Goal: Entertainment & Leisure: Consume media (video, audio)

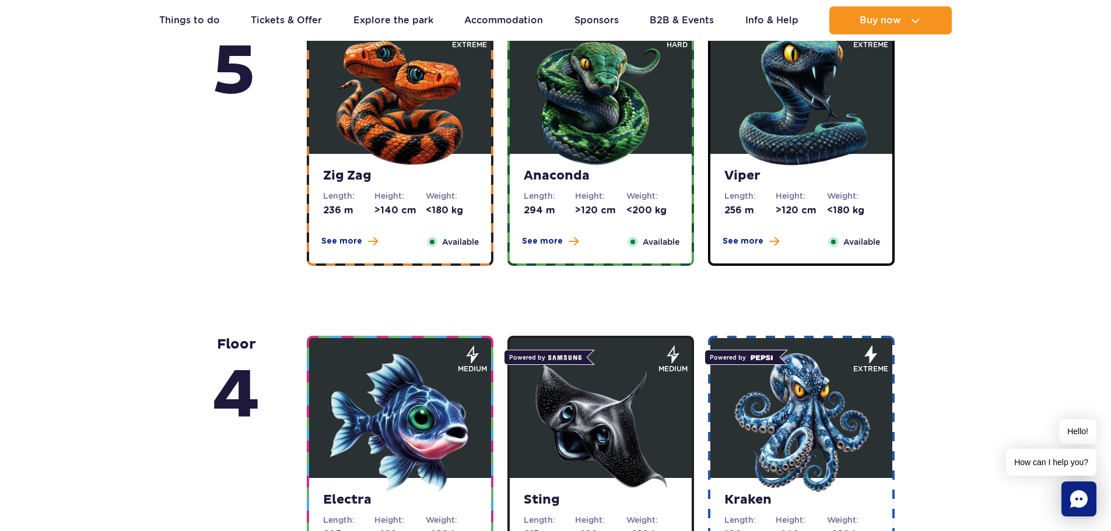
scroll to position [641, 0]
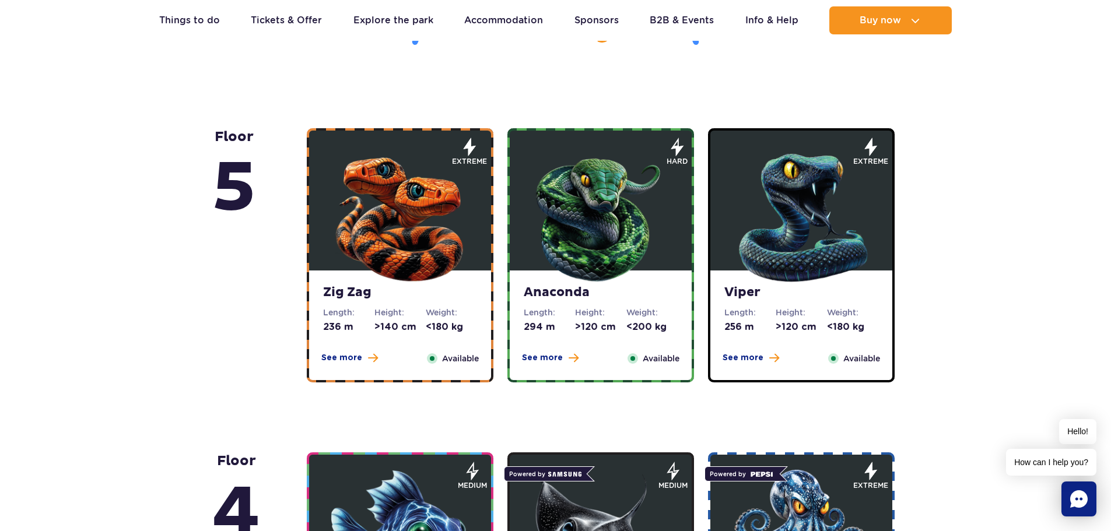
click at [789, 266] on img at bounding box center [801, 215] width 140 height 140
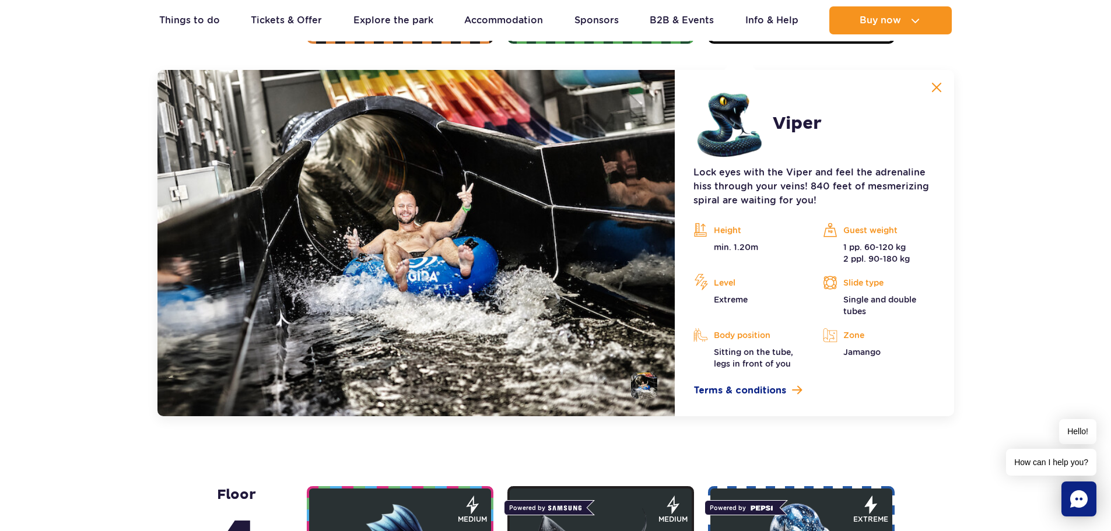
scroll to position [1213, 0]
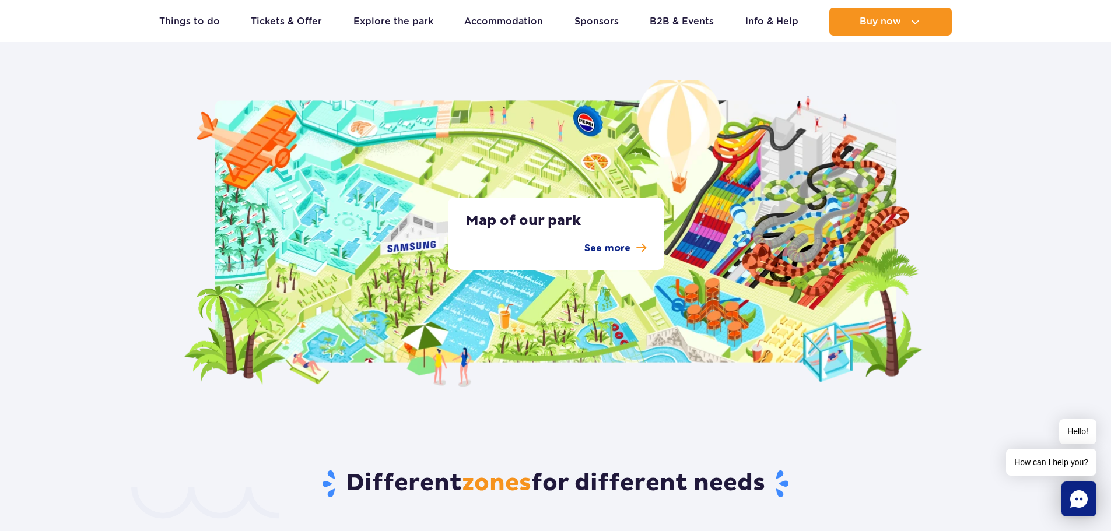
scroll to position [2216, 0]
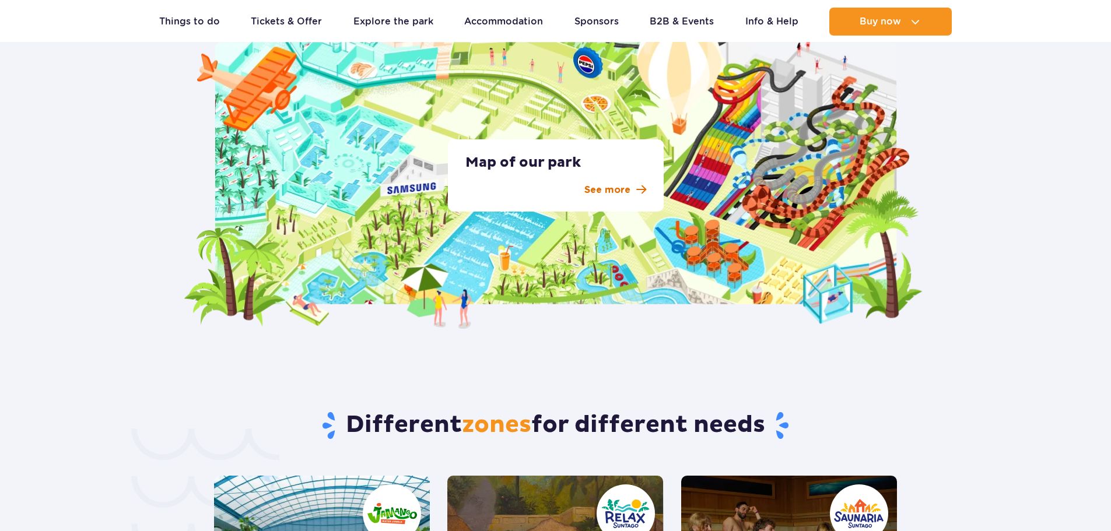
click at [594, 184] on p "See more" at bounding box center [607, 190] width 46 height 14
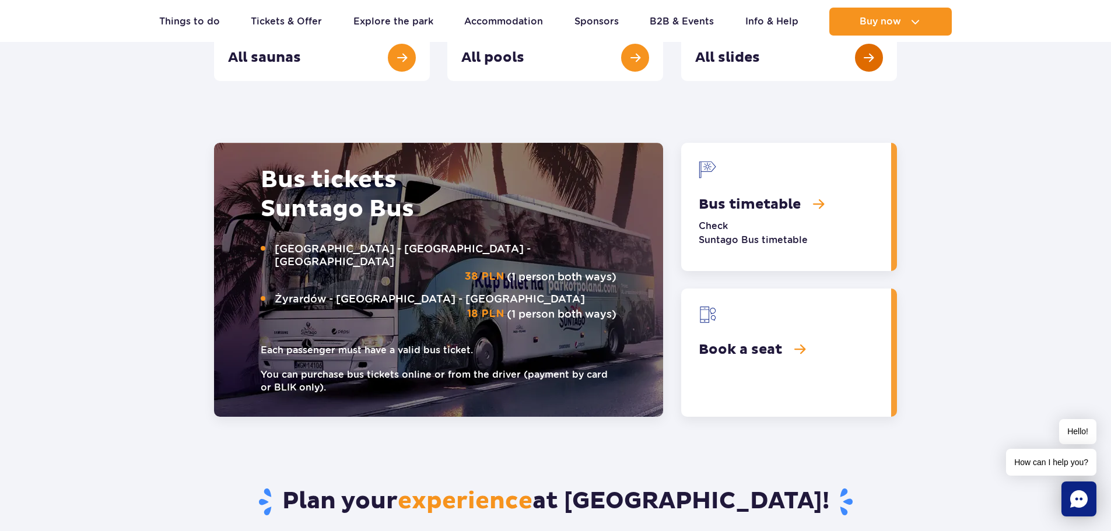
scroll to position [1225, 0]
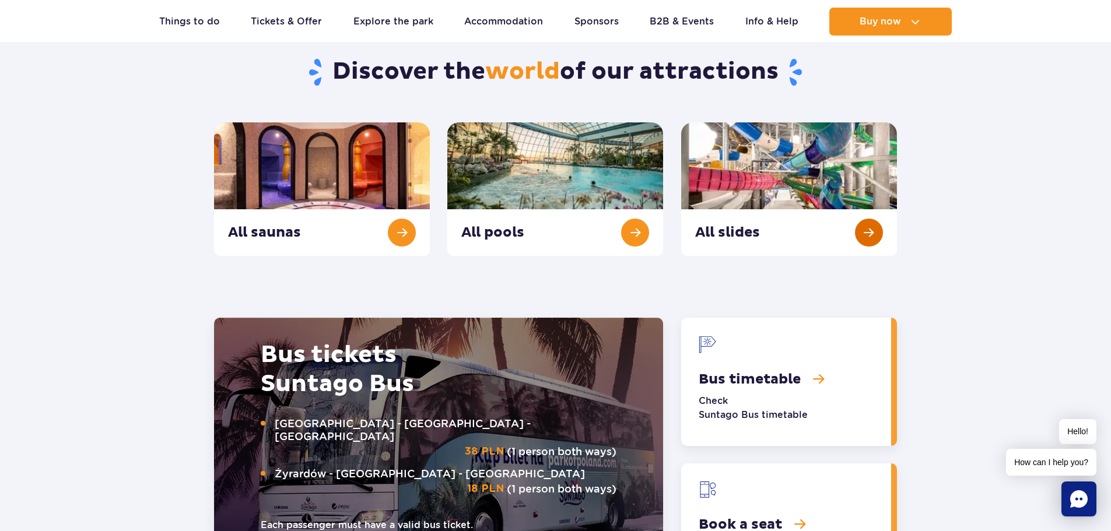
click at [780, 174] on link "All slides" at bounding box center [789, 189] width 216 height 134
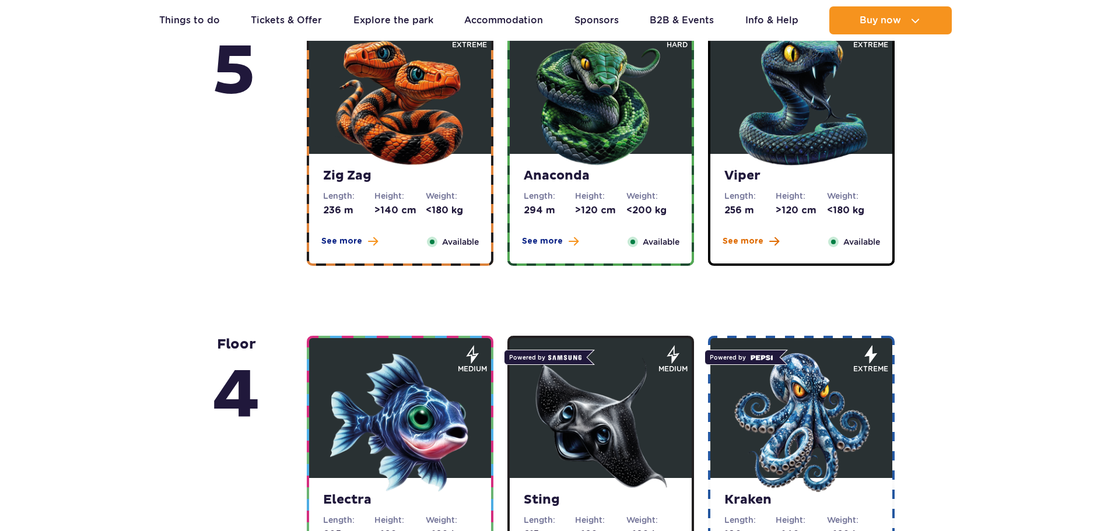
scroll to position [816, 0]
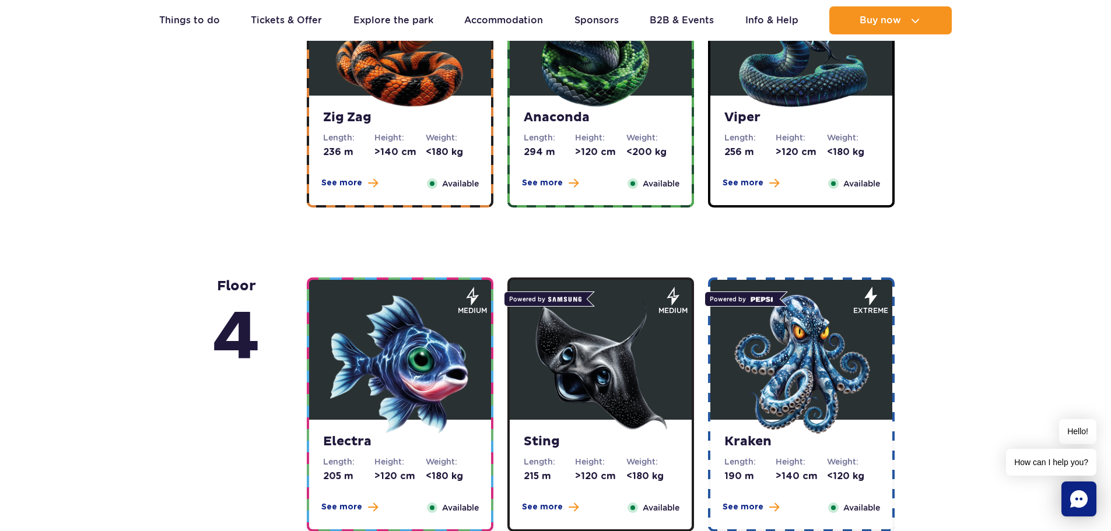
click at [359, 117] on strong "Zig Zag" at bounding box center [400, 118] width 154 height 16
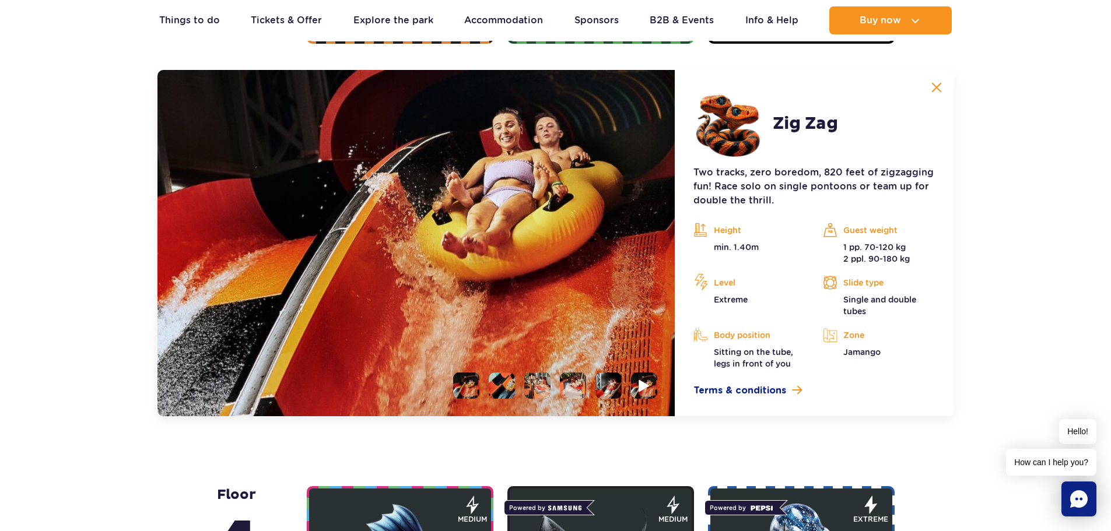
click at [646, 387] on img at bounding box center [644, 385] width 11 height 13
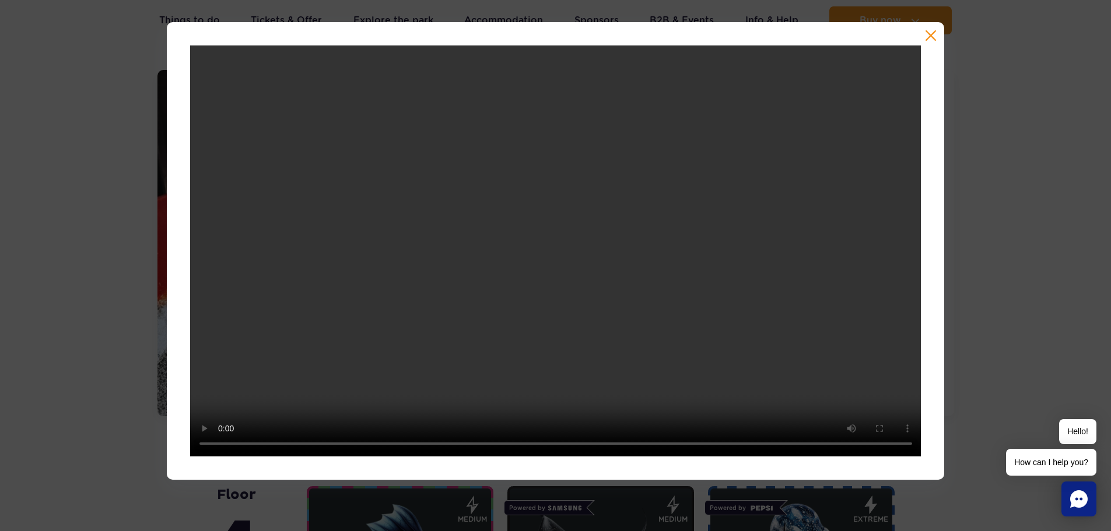
click at [928, 33] on button "button" at bounding box center [931, 36] width 12 height 12
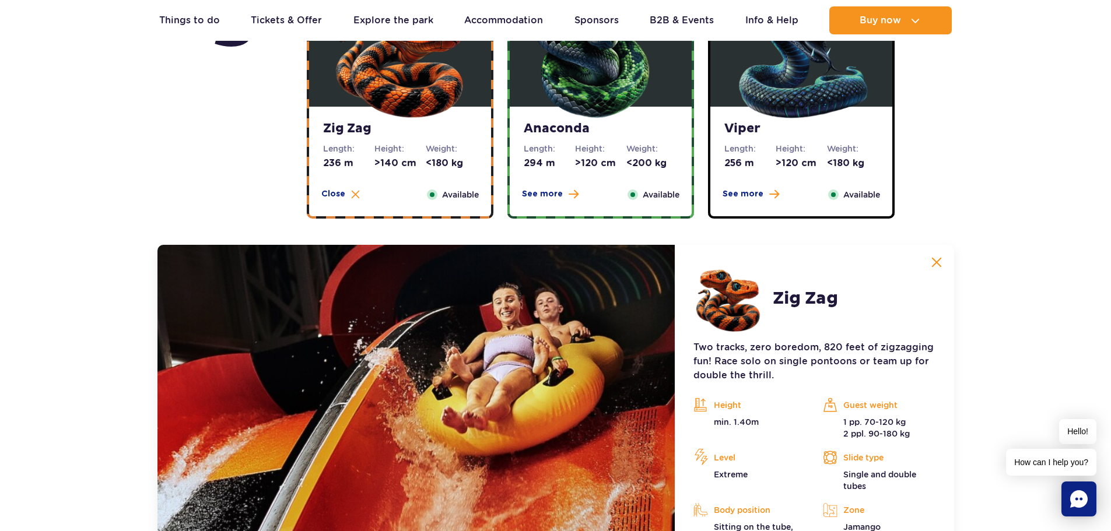
click at [629, 111] on img at bounding box center [601, 51] width 140 height 140
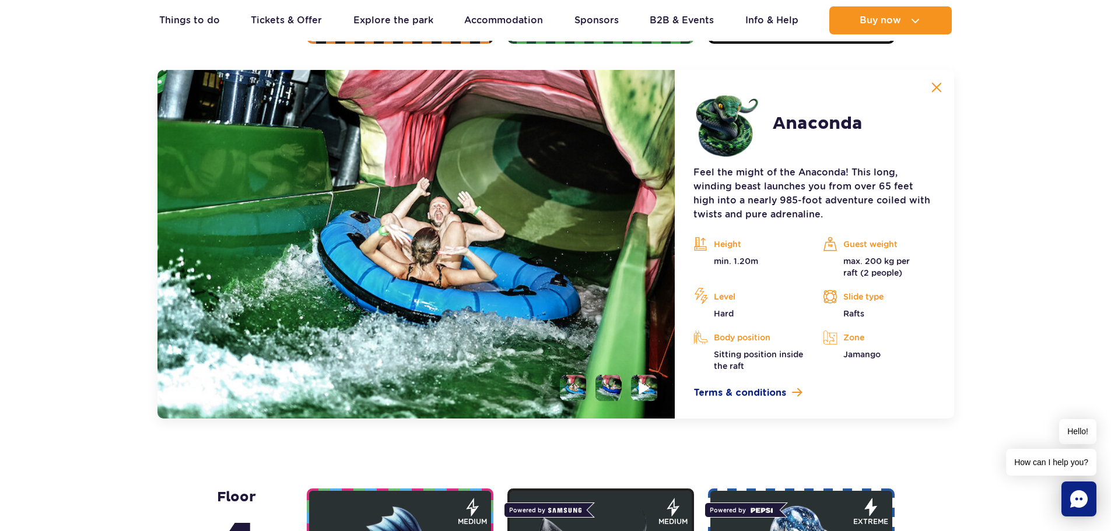
click at [632, 385] on li at bounding box center [644, 388] width 26 height 26
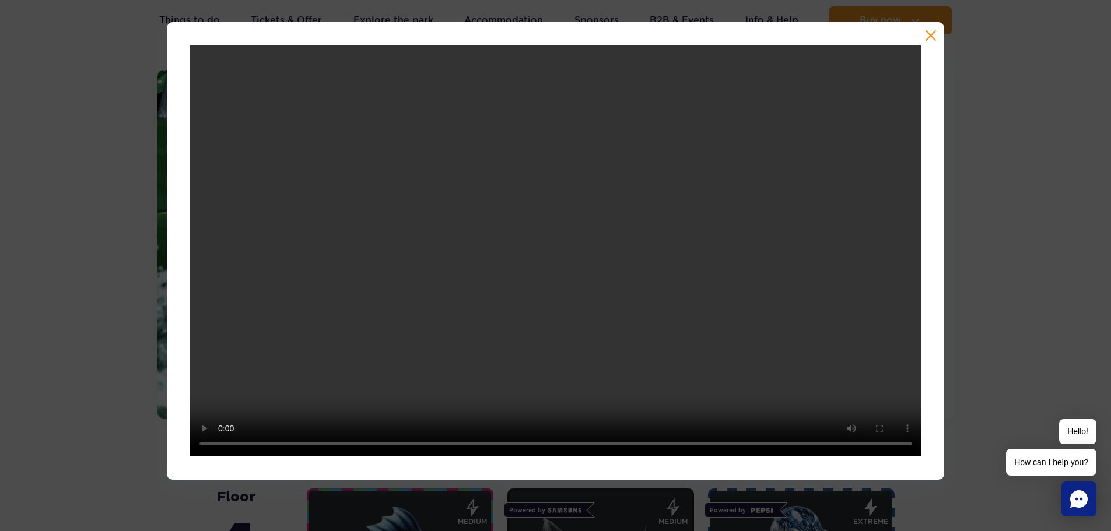
click at [935, 34] on button "button" at bounding box center [931, 36] width 12 height 12
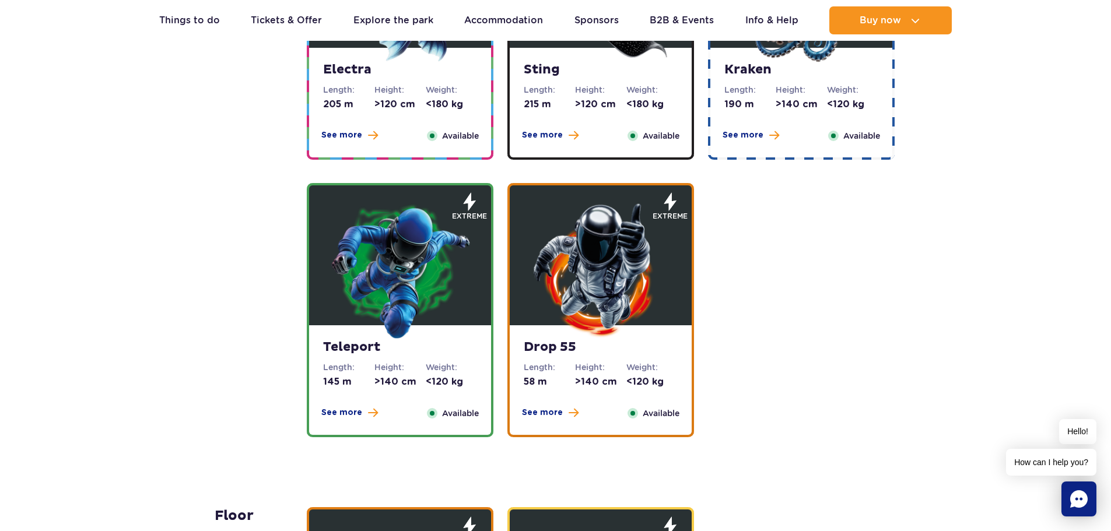
scroll to position [1330, 0]
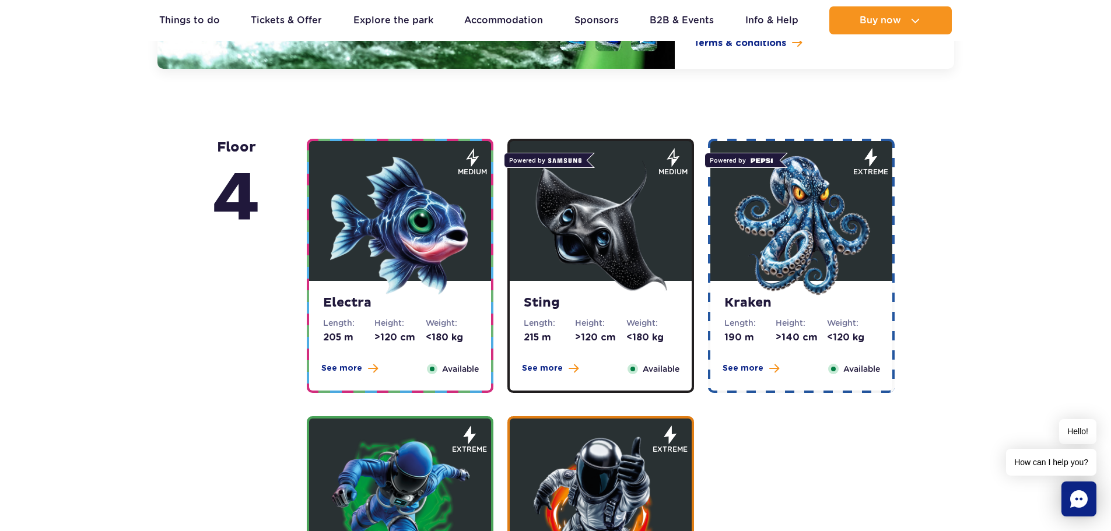
click at [765, 237] on img at bounding box center [801, 226] width 140 height 140
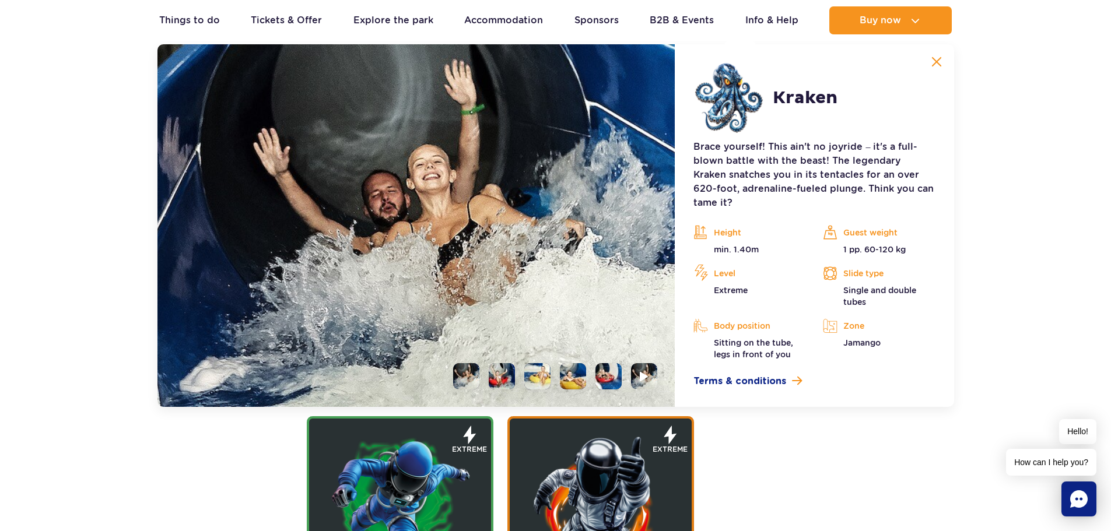
scroll to position [1304, 0]
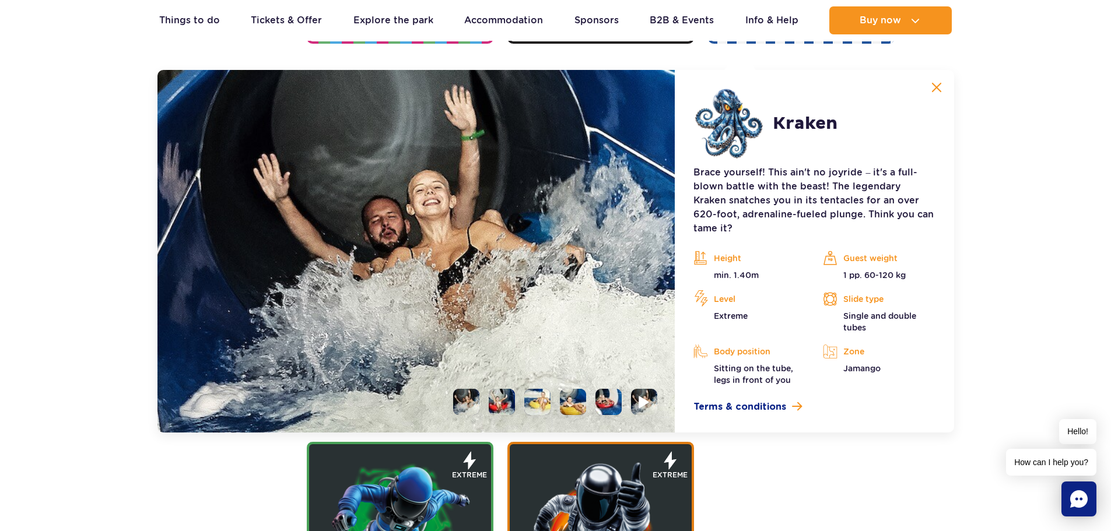
click at [650, 389] on li at bounding box center [644, 402] width 26 height 26
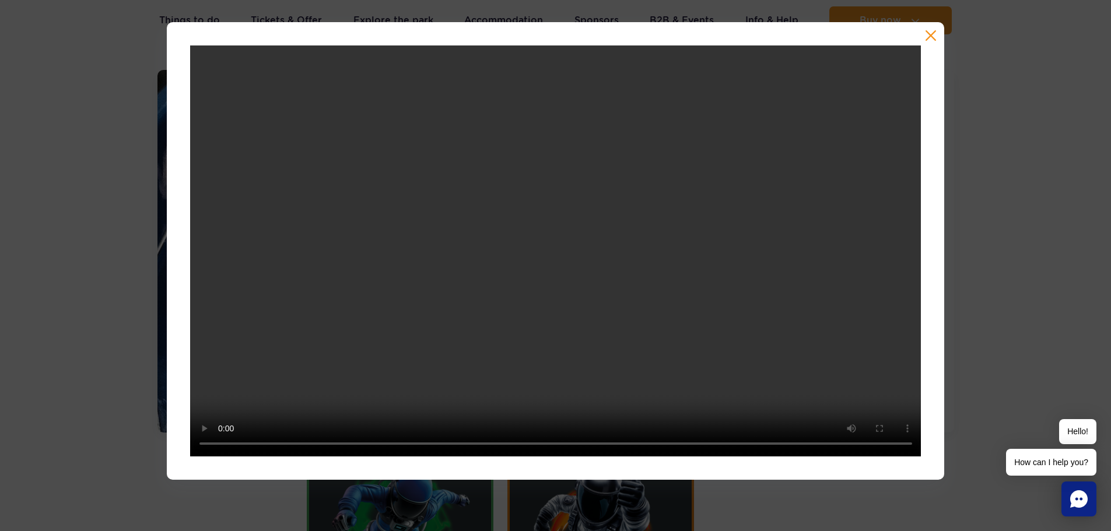
click at [928, 40] on button "button" at bounding box center [931, 36] width 12 height 12
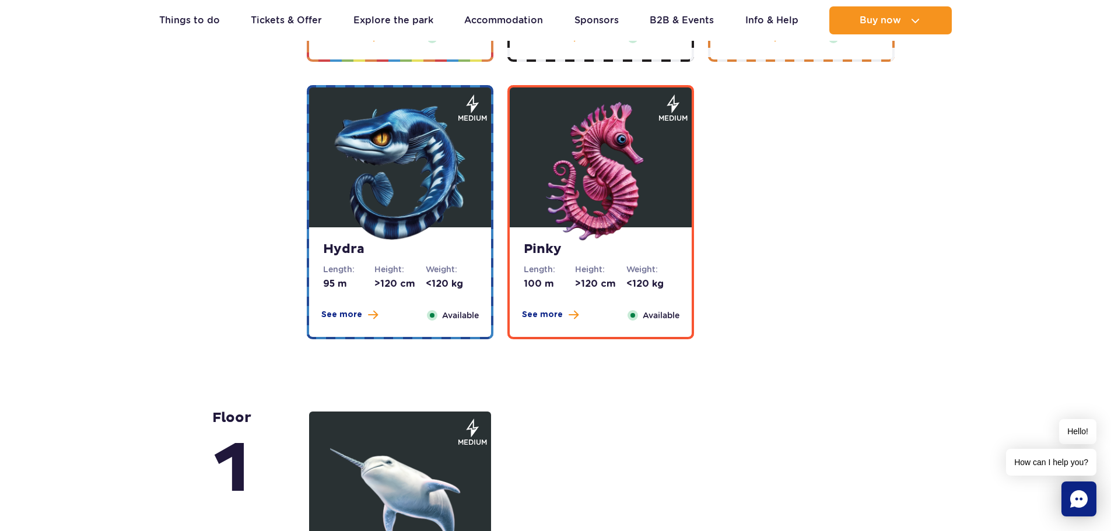
scroll to position [2762, 0]
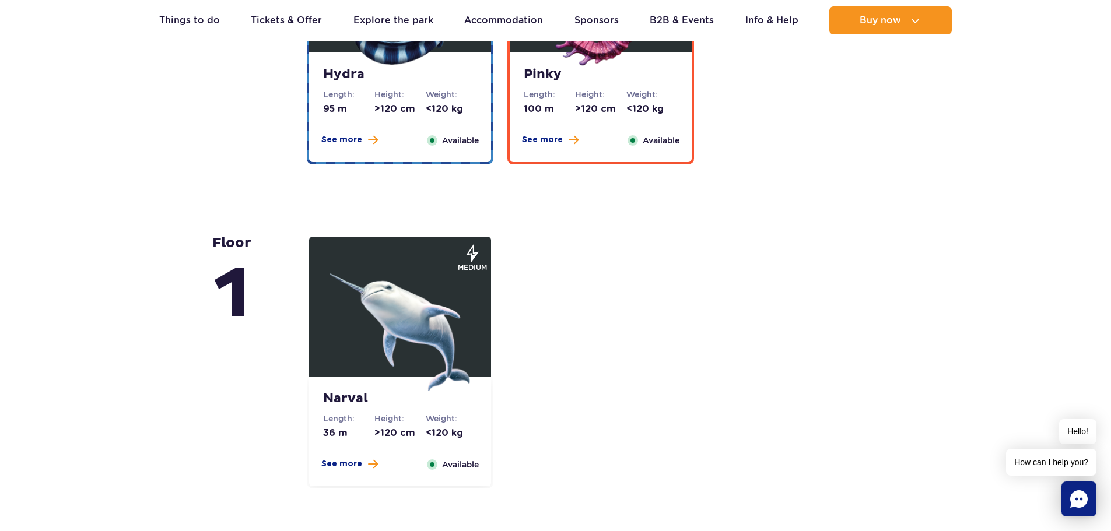
click at [453, 311] on img at bounding box center [400, 321] width 140 height 140
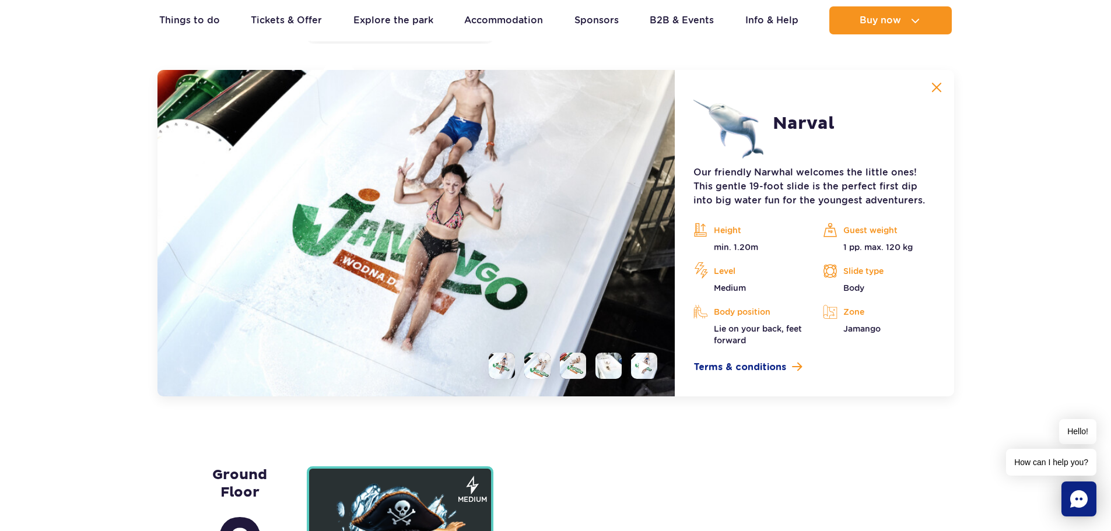
click at [640, 365] on img at bounding box center [644, 365] width 11 height 13
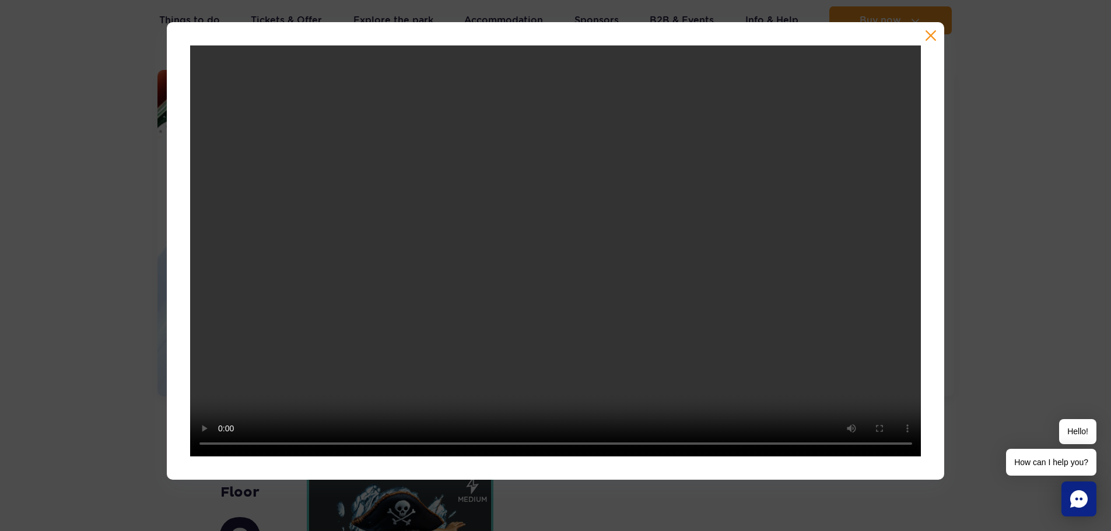
click at [931, 31] on button "button" at bounding box center [931, 36] width 12 height 12
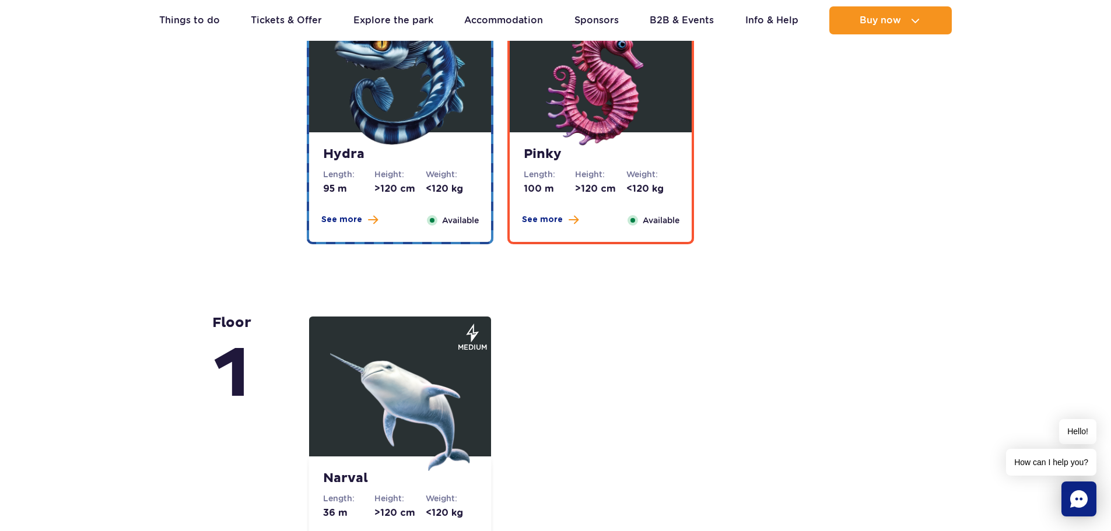
scroll to position [2074, 0]
